Goal: Find specific page/section: Find specific page/section

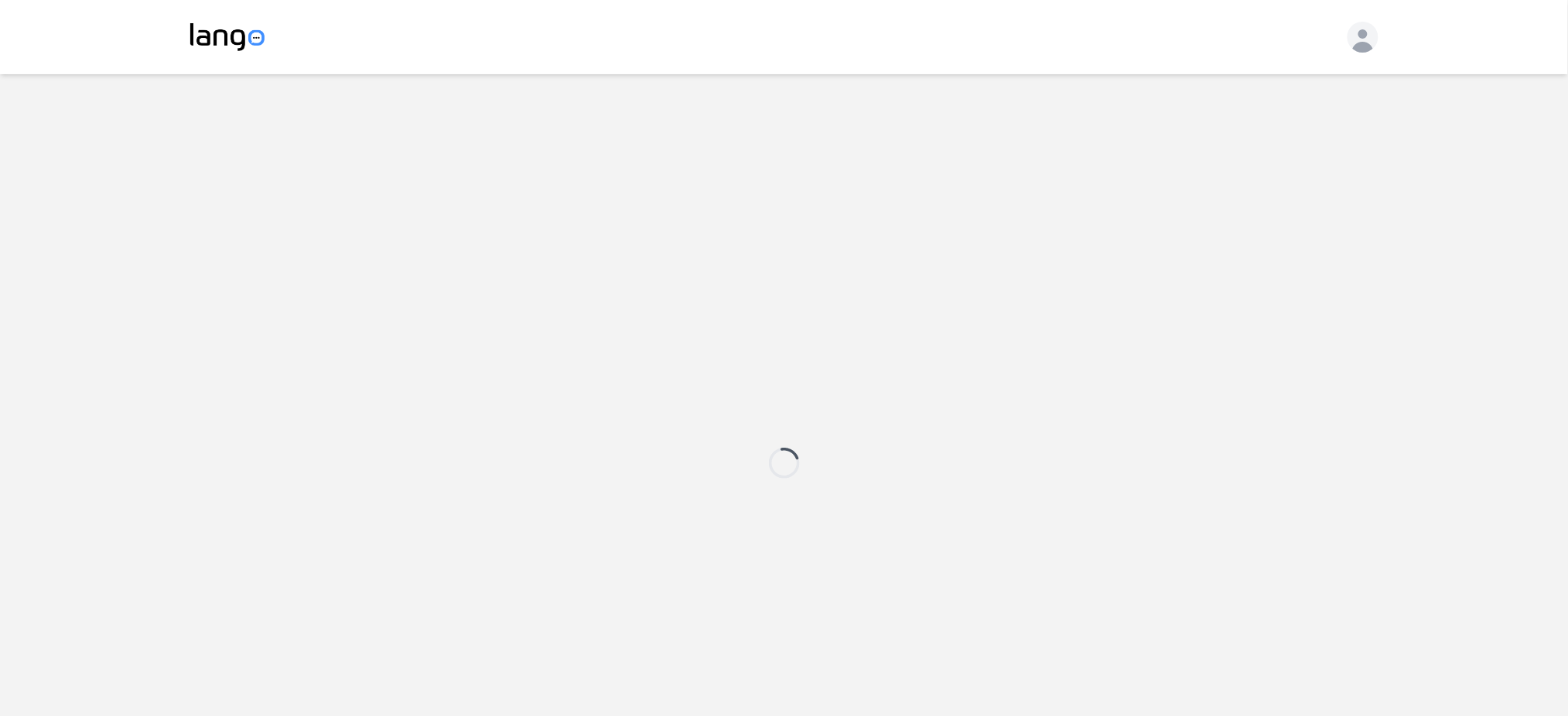
click at [1244, 56] on header at bounding box center [784, 37] width 1568 height 74
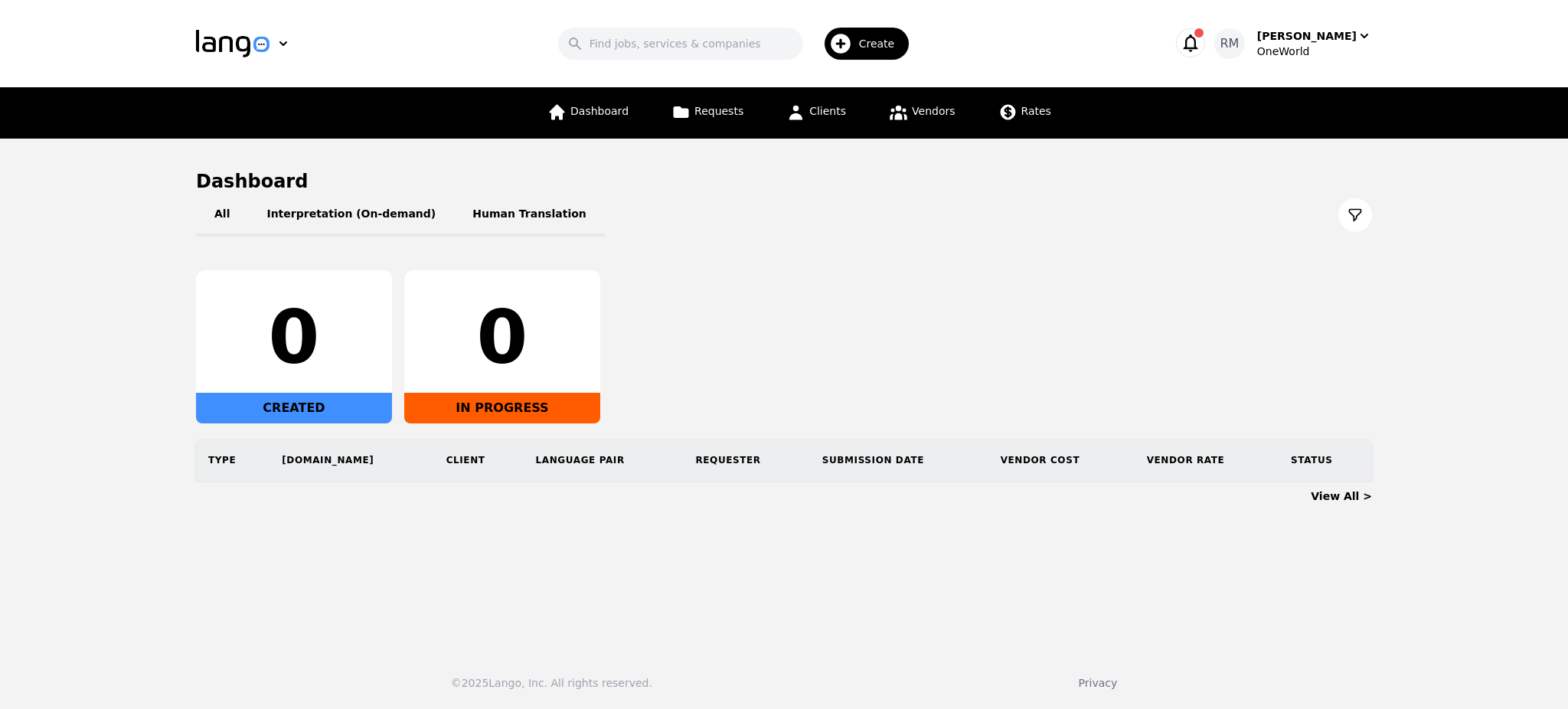
click at [1205, 49] on button "button" at bounding box center [1190, 42] width 29 height 29
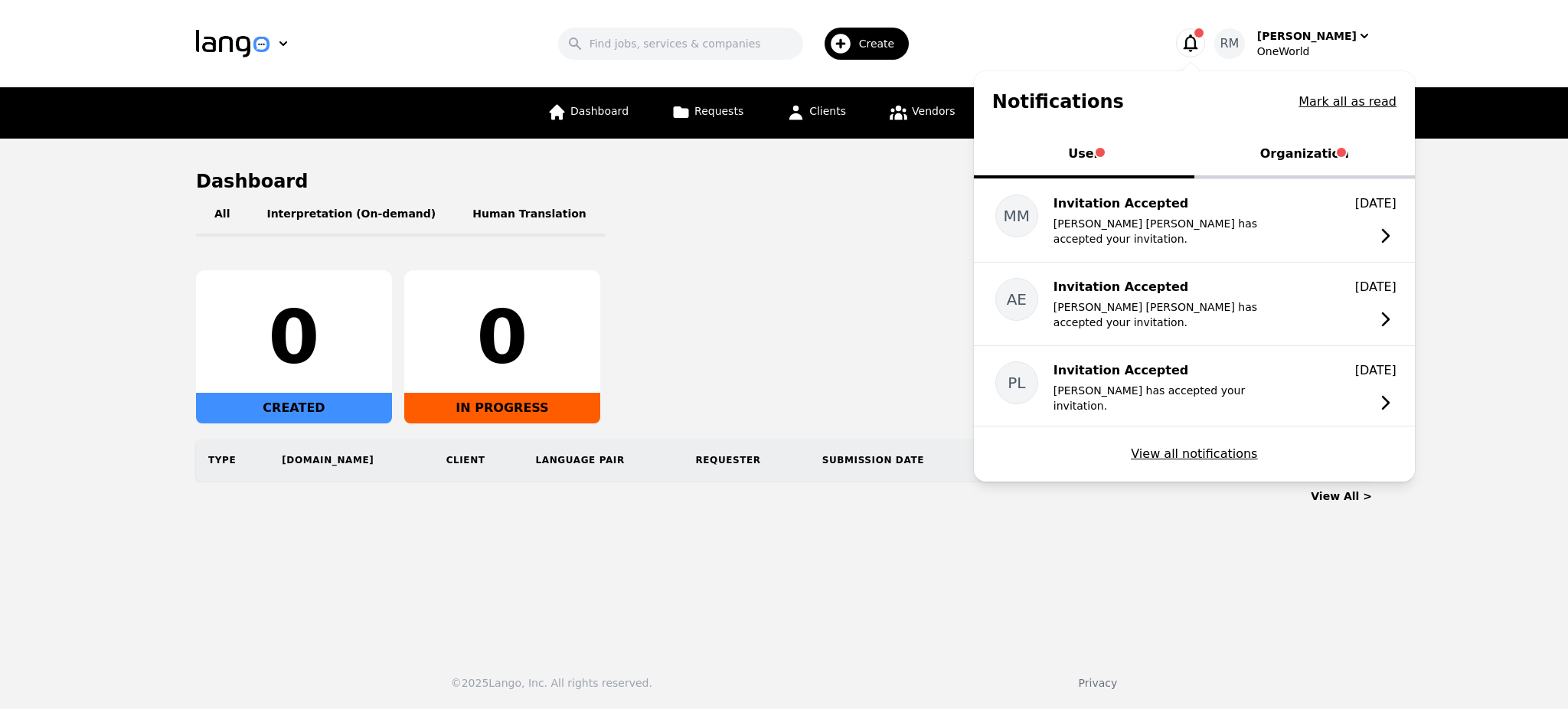
click at [840, 326] on div "0 CREATED 0 IN PROGRESS" at bounding box center [784, 346] width 1176 height 153
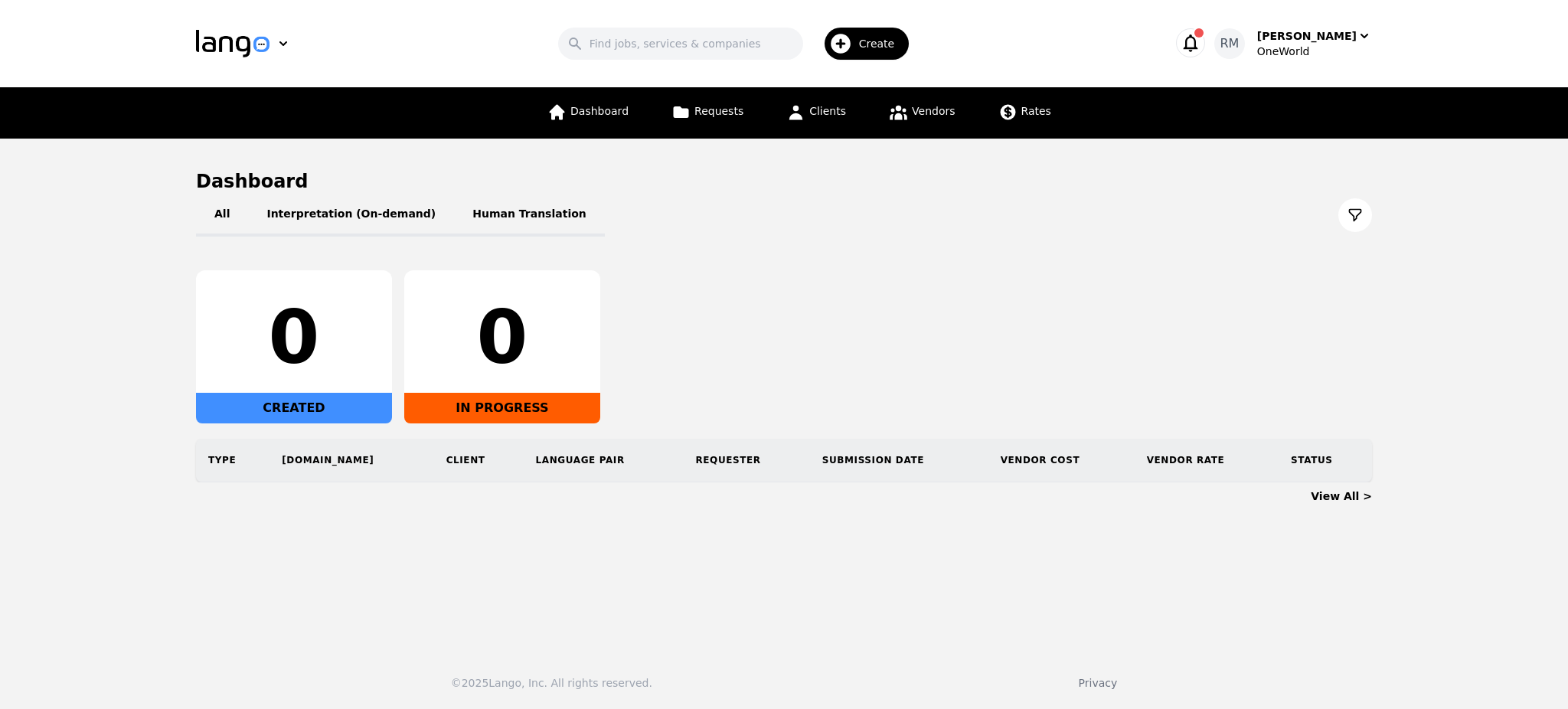
click at [749, 71] on header "Search Create [PERSON_NAME] OneWorld" at bounding box center [784, 43] width 1568 height 87
click at [749, 55] on input "Search" at bounding box center [680, 43] width 245 height 32
click at [1120, 258] on div "All Interpretation (On-demand) Human Translation 0 CREATED 0 IN PROGRESS Type […" at bounding box center [784, 337] width 1176 height 289
click at [908, 124] on link "Vendors" at bounding box center [921, 113] width 84 height 51
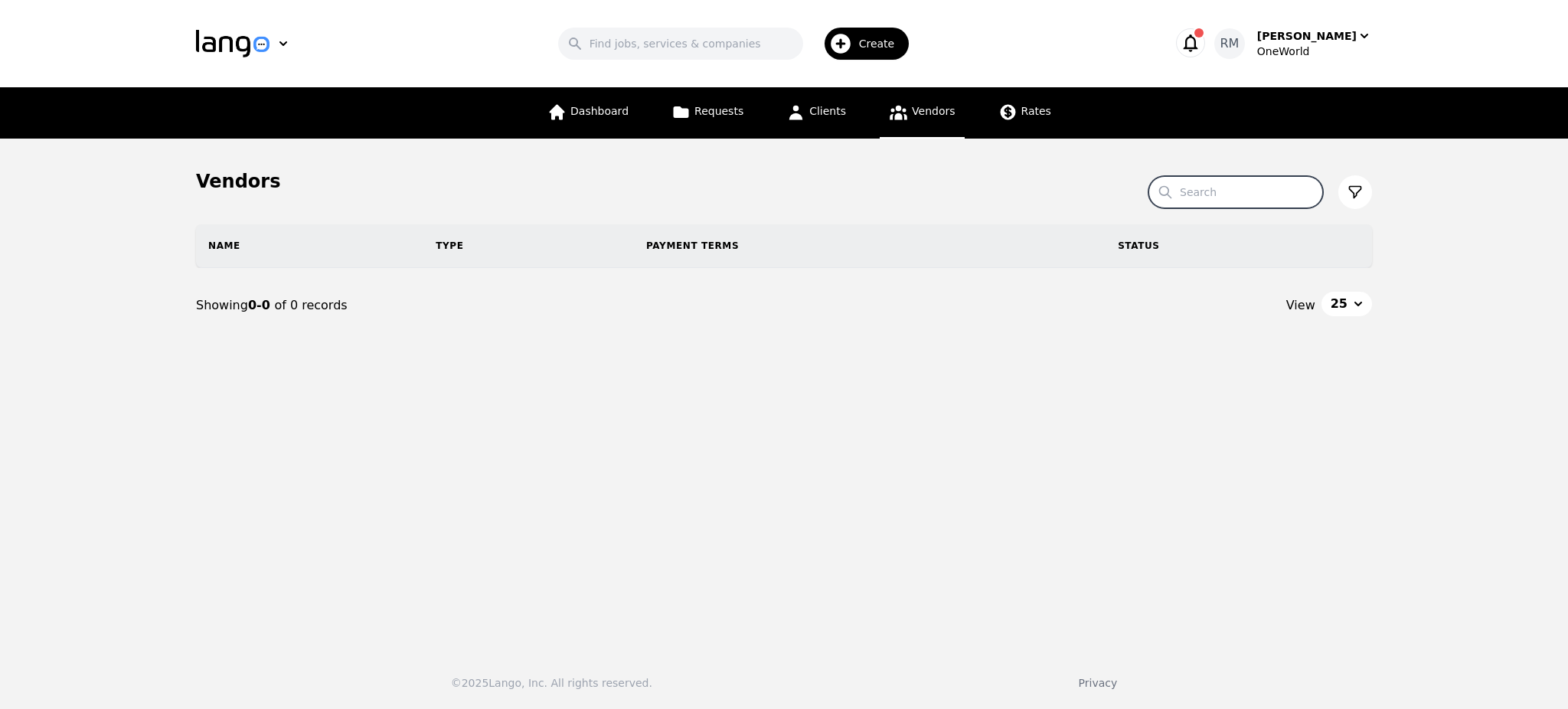
click at [1205, 179] on input "Search" at bounding box center [1236, 192] width 175 height 32
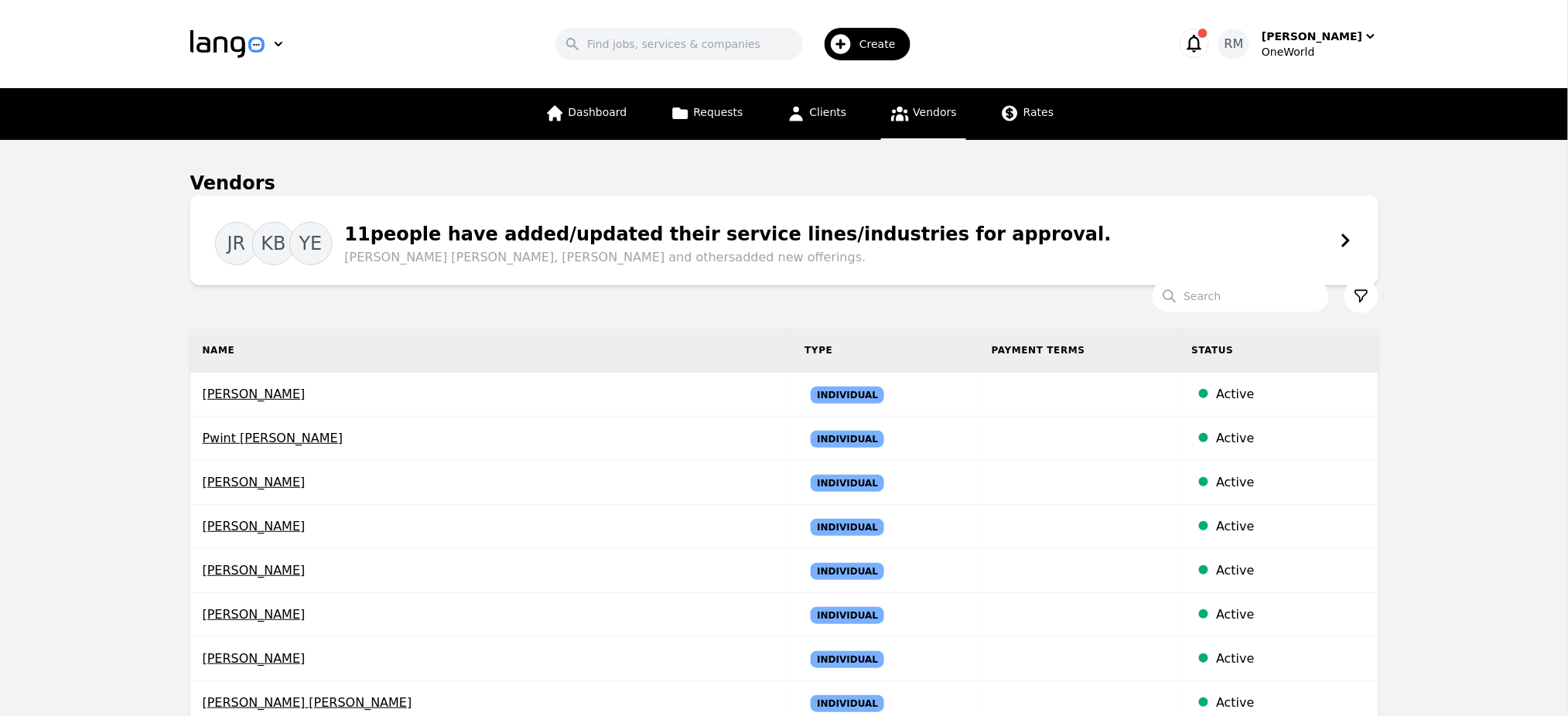
click at [1219, 293] on input "Search" at bounding box center [1241, 296] width 177 height 32
type input "m"
click at [605, 107] on span "Dashboard" at bounding box center [598, 112] width 59 height 12
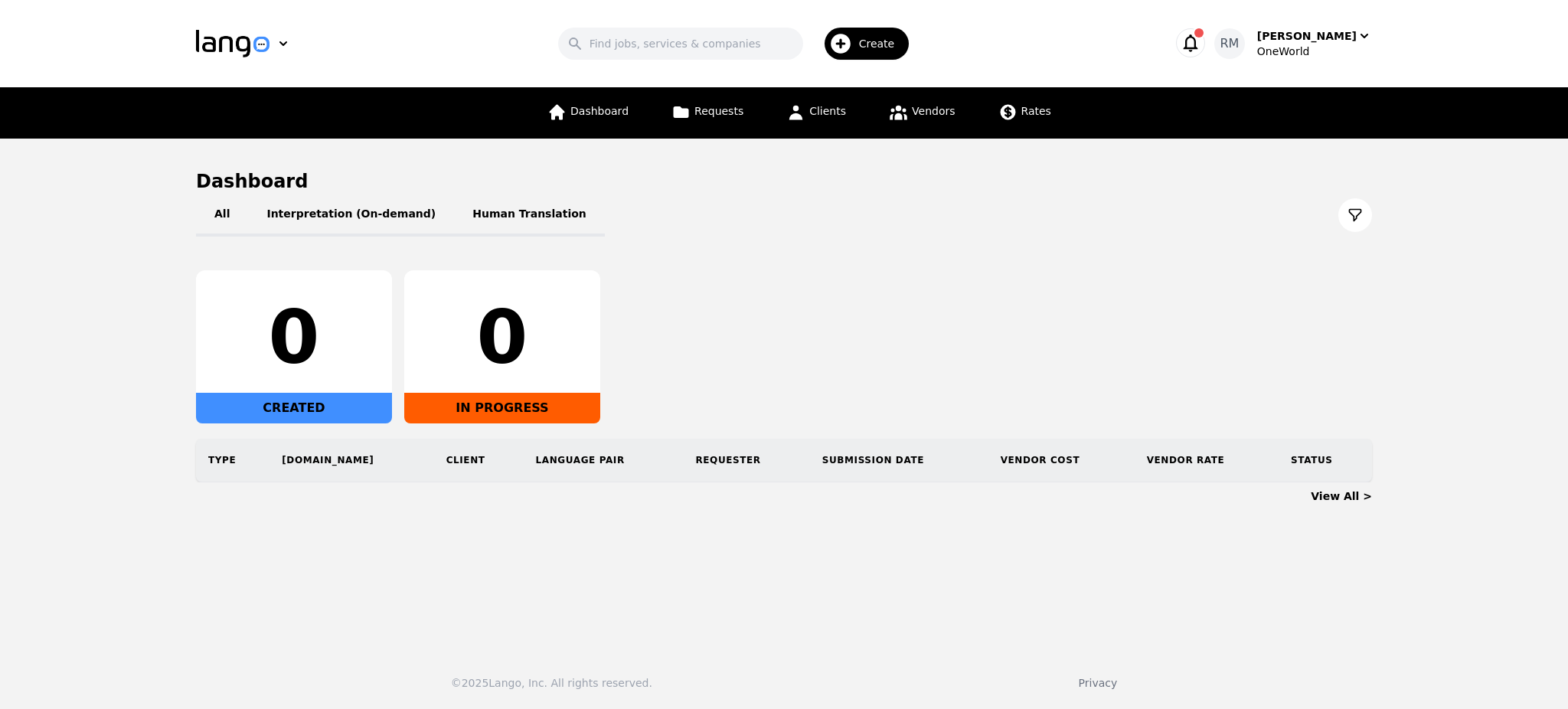
drag, startPoint x: 762, startPoint y: 282, endPoint x: 389, endPoint y: 211, distance: 379.7
click at [760, 282] on div "0 CREATED 0 IN PROGRESS" at bounding box center [784, 346] width 1176 height 153
click at [499, 227] on button "Human Translation" at bounding box center [529, 215] width 151 height 43
click at [400, 207] on button "Interpretation (On-demand)" at bounding box center [351, 215] width 206 height 43
click at [523, 221] on button "Human Translation" at bounding box center [529, 215] width 151 height 43
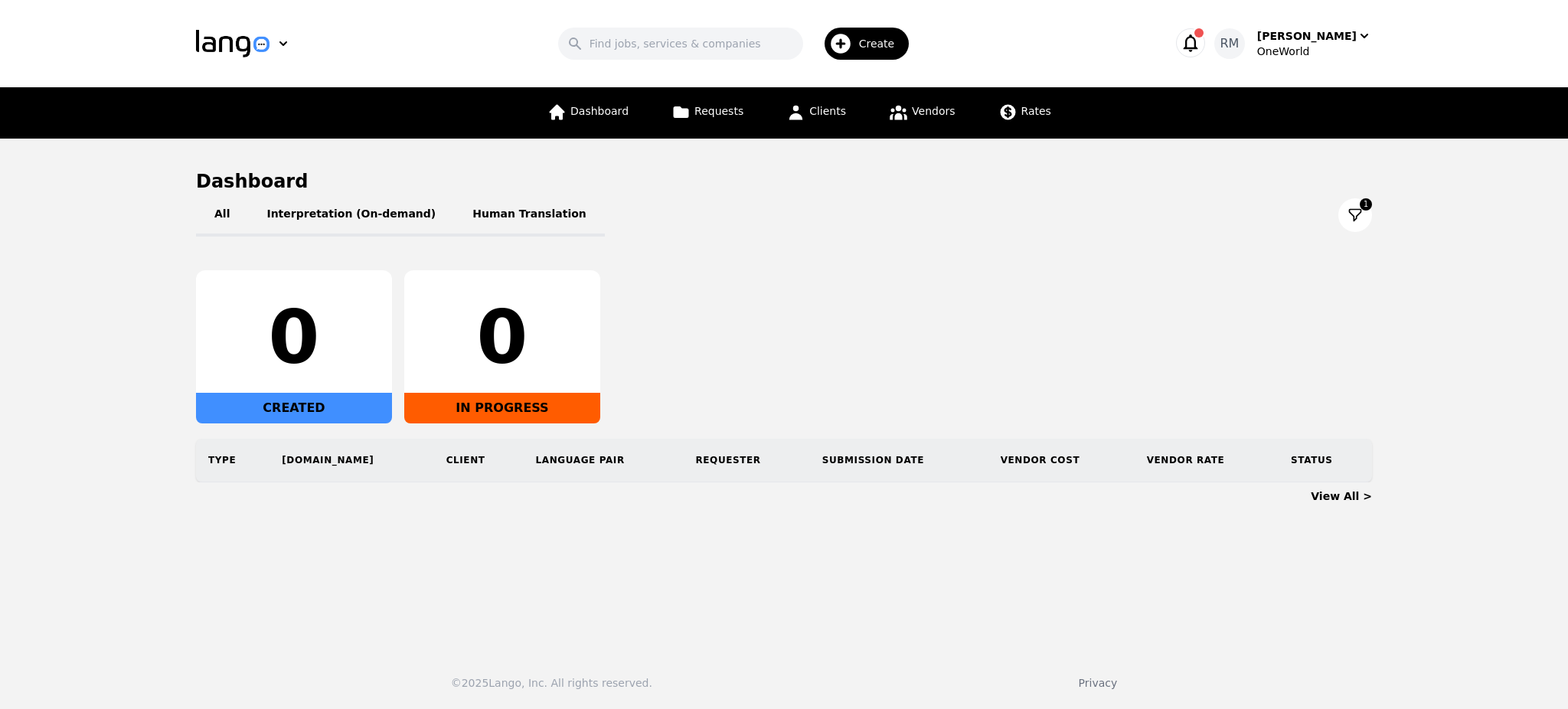
click at [1001, 328] on div "0 CREATED 0 IN PROGRESS" at bounding box center [784, 346] width 1176 height 153
click at [1353, 205] on button at bounding box center [1355, 215] width 34 height 34
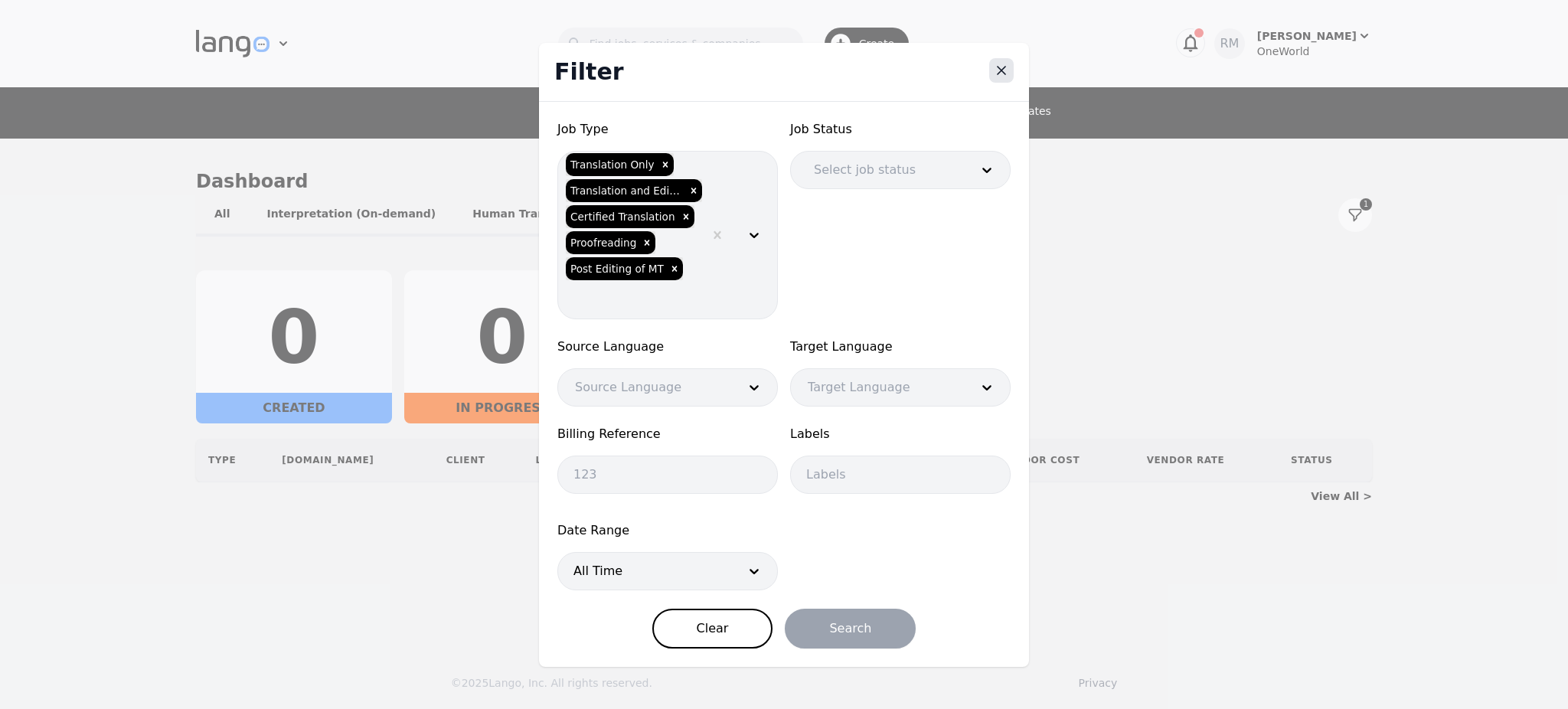
click at [996, 78] on icon "Close" at bounding box center [1000, 70] width 15 height 15
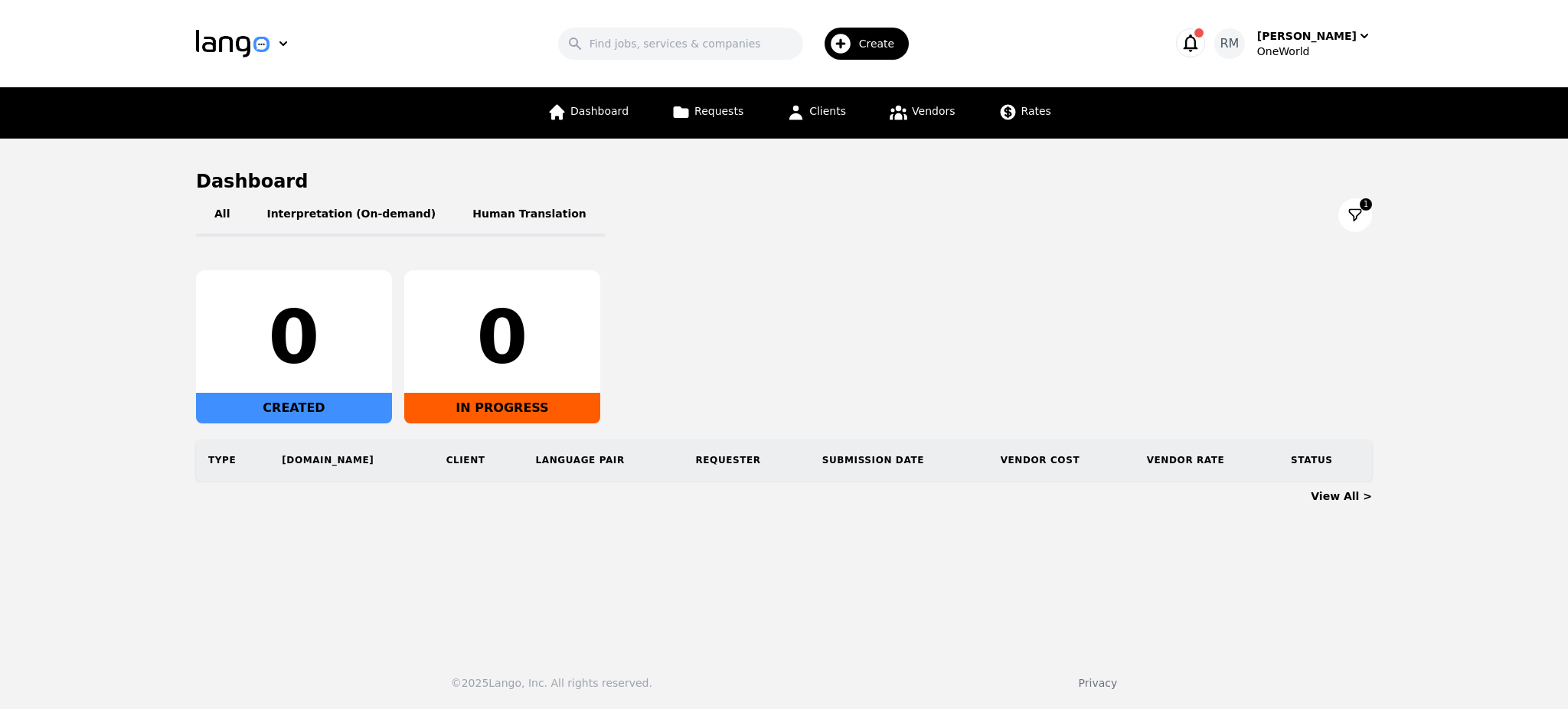
click at [1120, 213] on div "All Interpretation (On-demand) Human Translation 1" at bounding box center [784, 215] width 1176 height 43
